Goal: Transaction & Acquisition: Purchase product/service

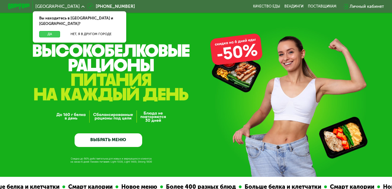
click at [53, 31] on button "Да" at bounding box center [49, 34] width 21 height 7
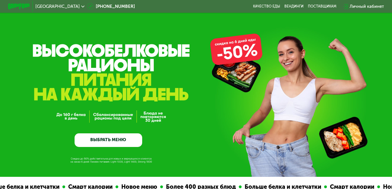
click at [110, 142] on link "ВЫБРАТЬ МЕНЮ" at bounding box center [109, 141] width 68 height 14
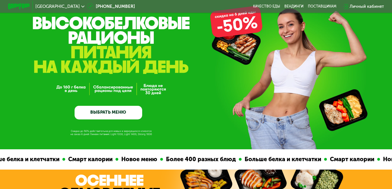
scroll to position [29, 0]
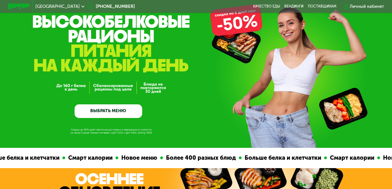
click at [118, 112] on link "ВЫБРАТЬ МЕНЮ" at bounding box center [109, 112] width 68 height 14
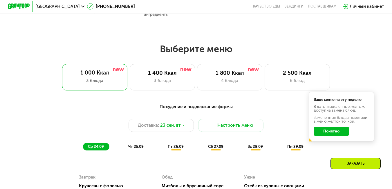
scroll to position [349, 0]
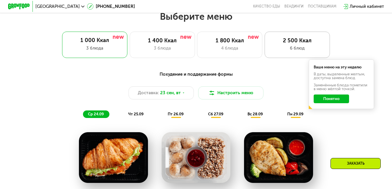
click at [298, 44] on div "2 500 Ккал" at bounding box center [298, 40] width 54 height 7
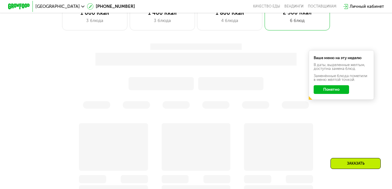
scroll to position [378, 0]
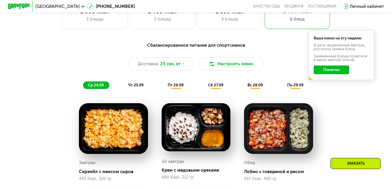
click at [337, 72] on button "Понятно" at bounding box center [331, 70] width 35 height 9
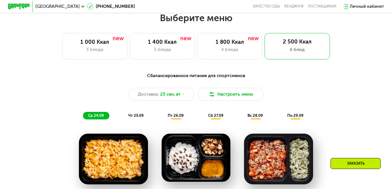
scroll to position [349, 0]
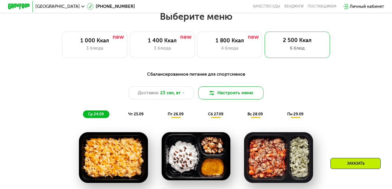
click at [219, 90] on button "Настроить меню" at bounding box center [230, 93] width 65 height 13
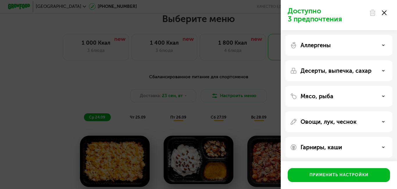
click at [384, 13] on icon at bounding box center [384, 12] width 5 height 5
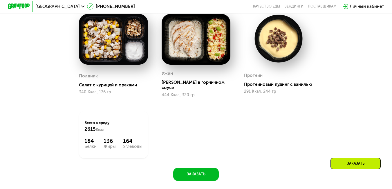
scroll to position [581, 0]
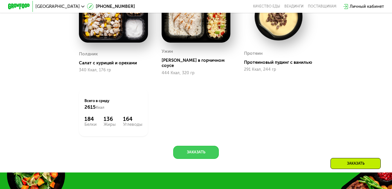
click at [189, 149] on button "Заказать" at bounding box center [195, 152] width 45 height 13
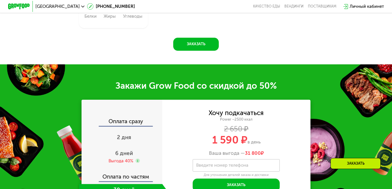
scroll to position [755, 0]
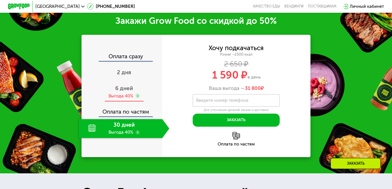
click at [120, 91] on span "6 дней" at bounding box center [124, 88] width 18 height 7
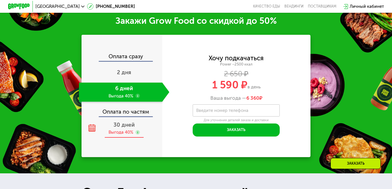
click at [120, 127] on span "30 дней" at bounding box center [124, 125] width 21 height 7
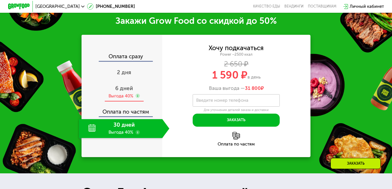
click at [123, 90] on span "6 дней" at bounding box center [124, 88] width 18 height 7
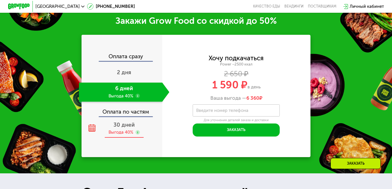
click at [112, 132] on div "Выгода 40%" at bounding box center [121, 132] width 25 height 6
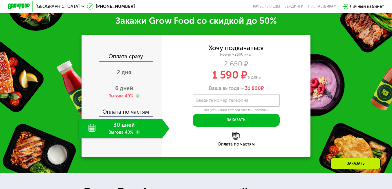
click at [92, 131] on div "30 дней Выгода 40%" at bounding box center [120, 128] width 83 height 19
click at [133, 114] on div "Оплата по частям" at bounding box center [122, 110] width 80 height 12
click at [250, 87] on span "31 800" at bounding box center [253, 88] width 16 height 6
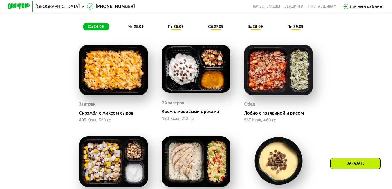
scroll to position [435, 0]
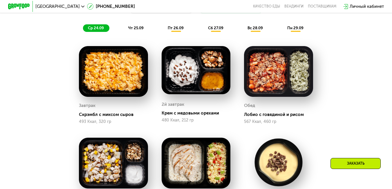
click at [134, 30] on span "чт 25.09" at bounding box center [135, 28] width 15 height 4
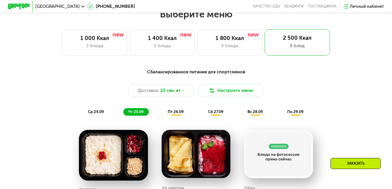
scroll to position [348, 0]
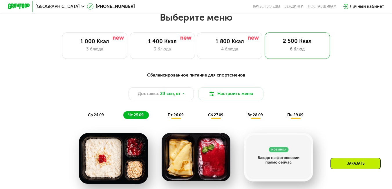
click at [172, 116] on span "пт 26.09" at bounding box center [176, 115] width 16 height 4
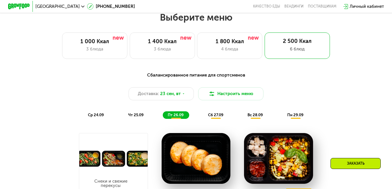
click at [218, 117] on span "сб 27.09" at bounding box center [215, 115] width 15 height 4
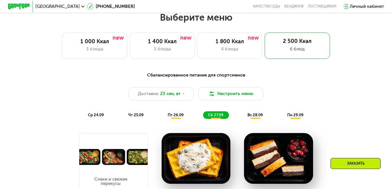
click at [257, 114] on div "вс 28.09" at bounding box center [256, 115] width 26 height 8
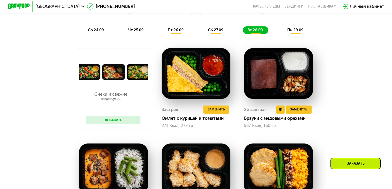
scroll to position [406, 0]
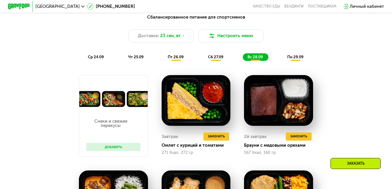
click at [296, 59] on span "пн 29.09" at bounding box center [295, 57] width 16 height 4
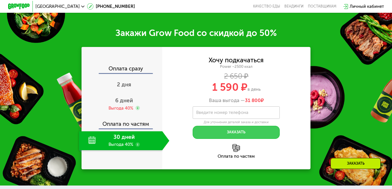
scroll to position [813, 0]
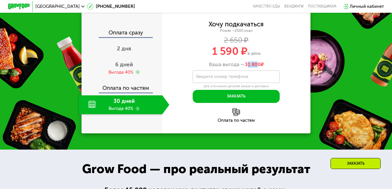
drag, startPoint x: 249, startPoint y: 73, endPoint x: 261, endPoint y: 73, distance: 12.5
click at [260, 67] on span "31 800" at bounding box center [253, 65] width 16 height 6
click at [267, 68] on div "Ваша выгода — 31 800 ₽" at bounding box center [236, 65] width 148 height 6
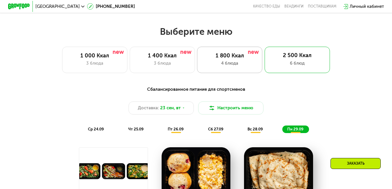
scroll to position [319, 0]
